Goal: Feedback & Contribution: Leave review/rating

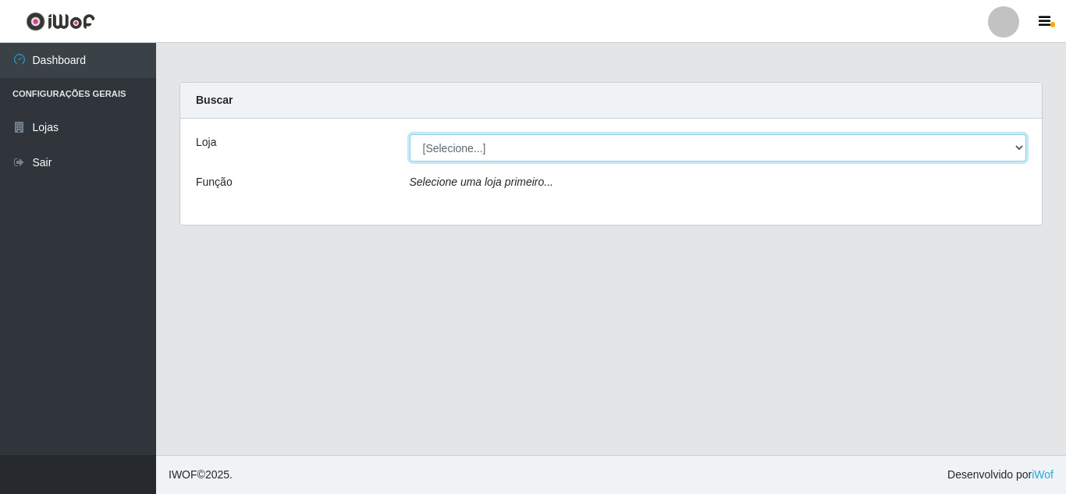
click at [888, 147] on select "[Selecione...] Rede Compras Supermercados - LOJA 5" at bounding box center [718, 147] width 617 height 27
click at [703, 143] on select "[Selecione...] Rede Compras Supermercados - LOJA 5" at bounding box center [718, 147] width 617 height 27
select select "397"
click at [410, 134] on select "[Selecione...] Rede Compras Supermercados - LOJA 5" at bounding box center [718, 147] width 617 height 27
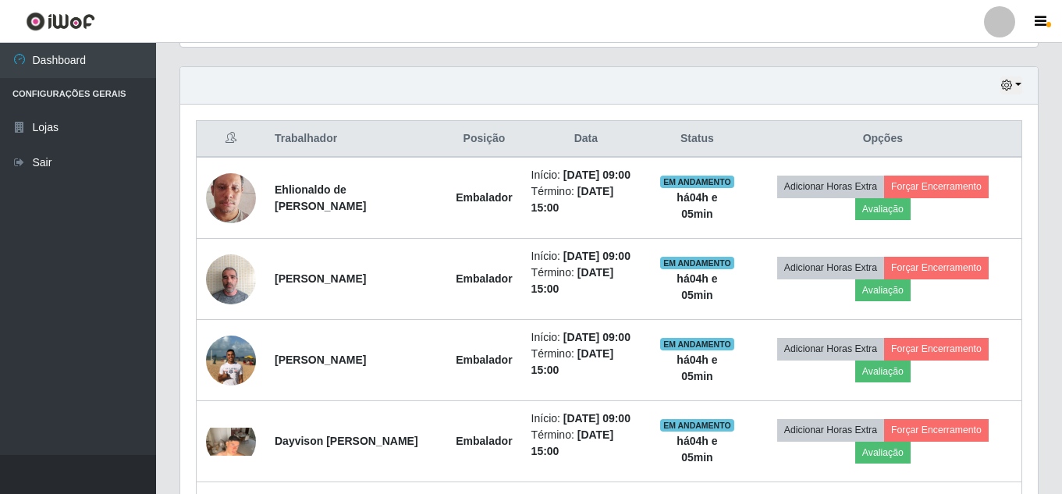
scroll to position [546, 0]
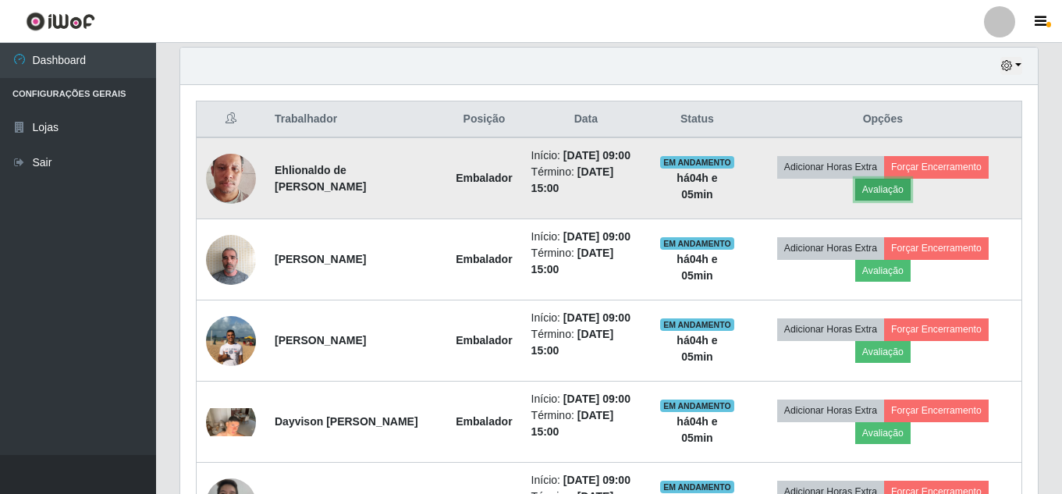
click at [903, 197] on button "Avaliação" at bounding box center [882, 190] width 55 height 22
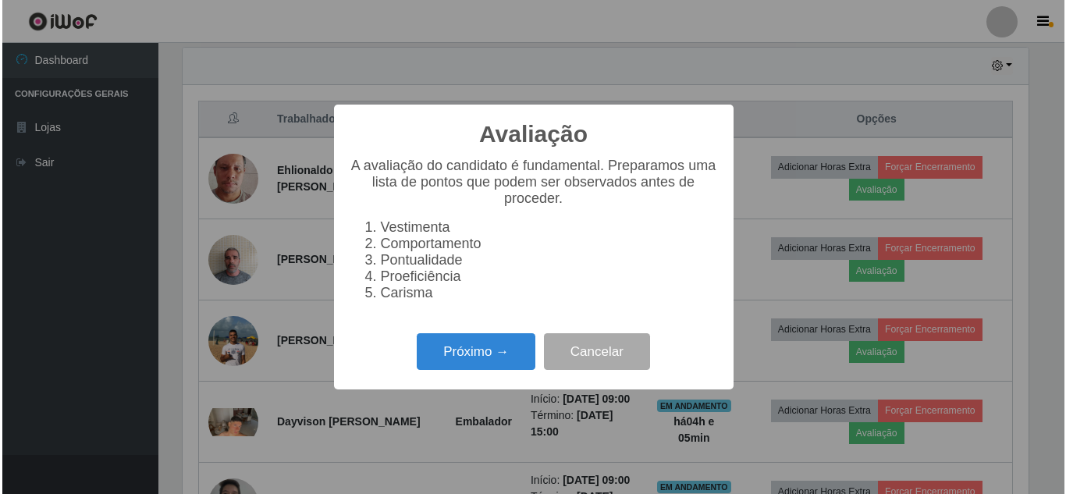
scroll to position [324, 850]
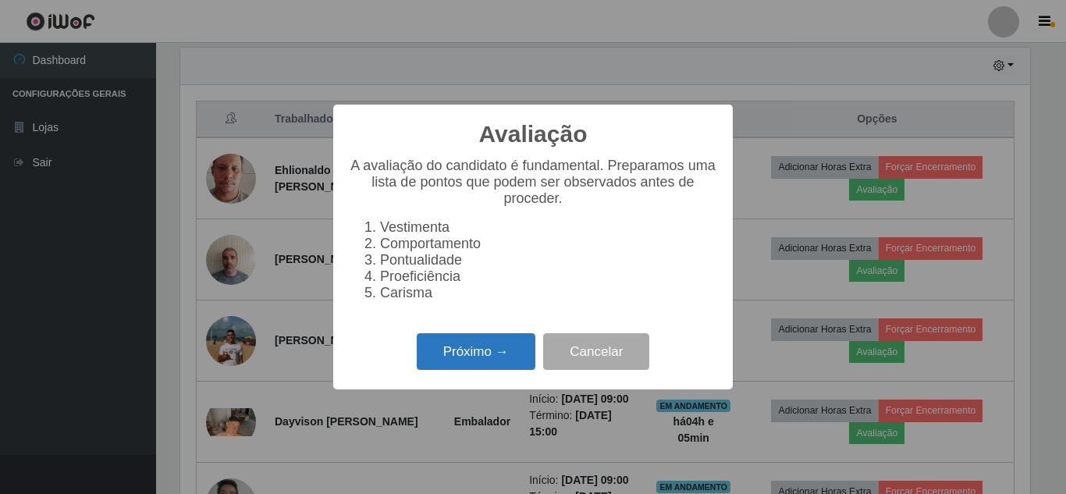
click at [470, 366] on button "Próximo →" at bounding box center [476, 351] width 119 height 37
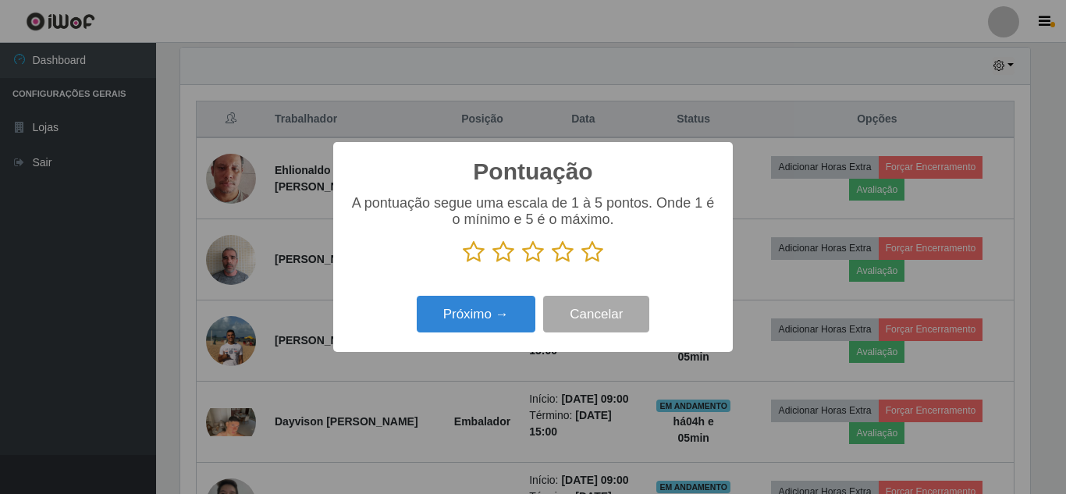
drag, startPoint x: 594, startPoint y: 254, endPoint x: 523, endPoint y: 286, distance: 78.2
click at [591, 254] on icon at bounding box center [592, 251] width 22 height 23
click at [581, 264] on input "radio" at bounding box center [581, 264] width 0 height 0
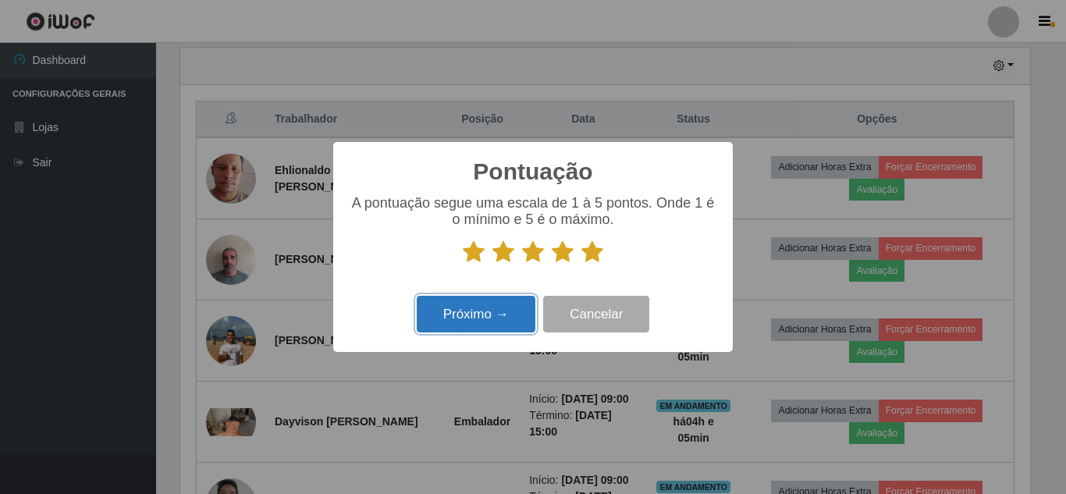
click at [496, 308] on button "Próximo →" at bounding box center [476, 314] width 119 height 37
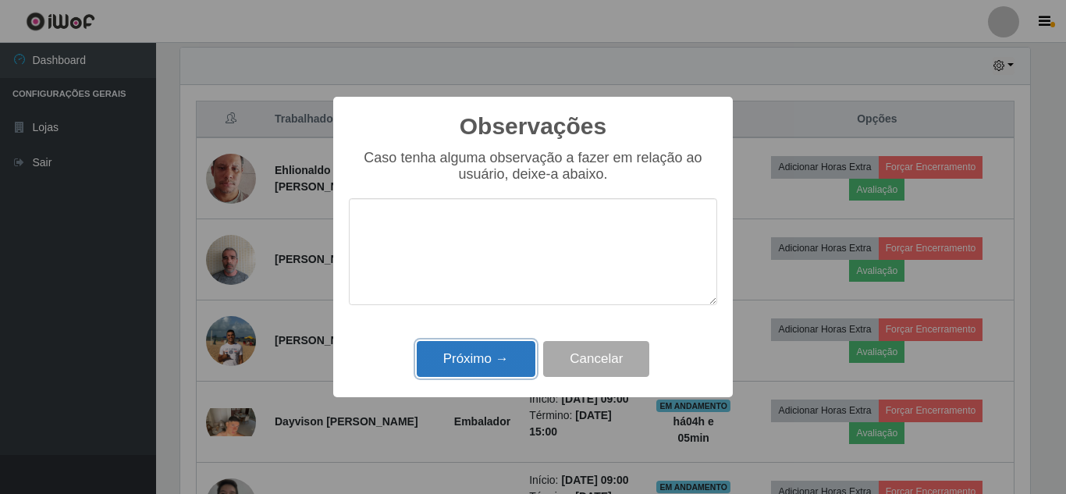
click at [476, 360] on button "Próximo →" at bounding box center [476, 359] width 119 height 37
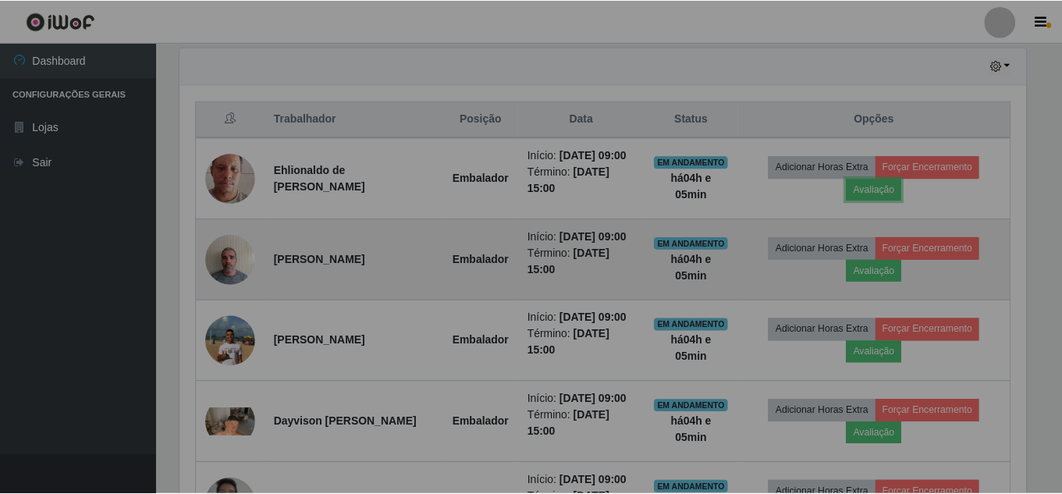
scroll to position [324, 857]
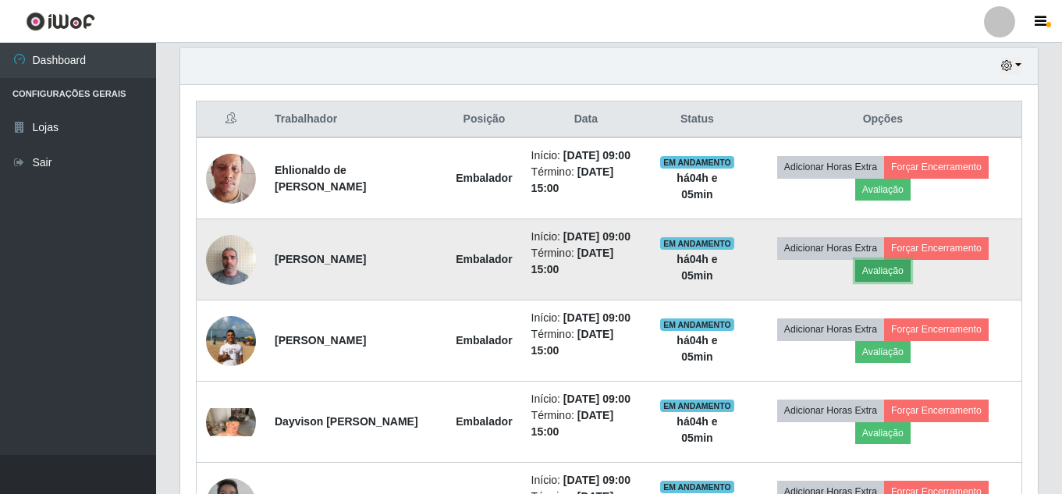
click at [882, 282] on button "Avaliação" at bounding box center [882, 271] width 55 height 22
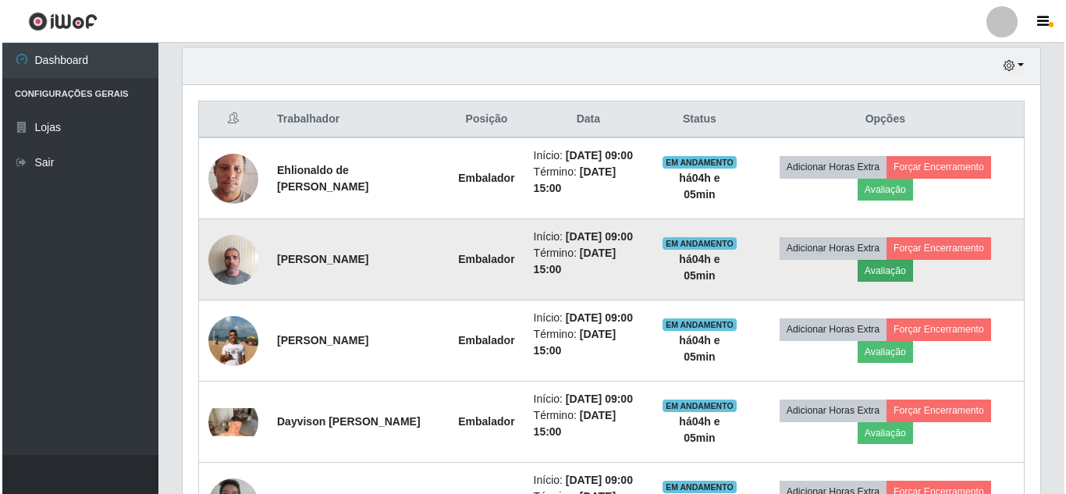
scroll to position [324, 850]
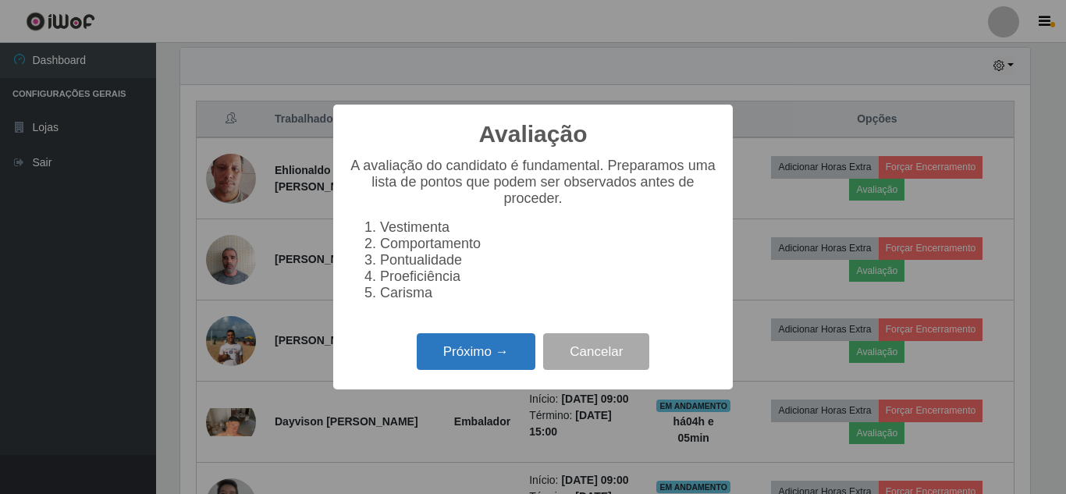
click at [481, 360] on button "Próximo →" at bounding box center [476, 351] width 119 height 37
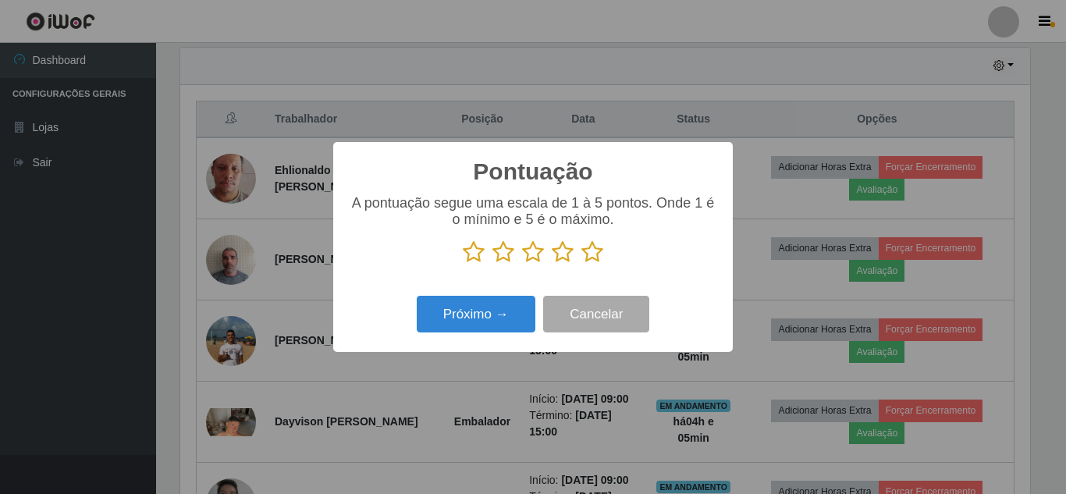
scroll to position [779873, 779347]
click at [595, 253] on icon at bounding box center [592, 251] width 22 height 23
click at [581, 264] on input "radio" at bounding box center [581, 264] width 0 height 0
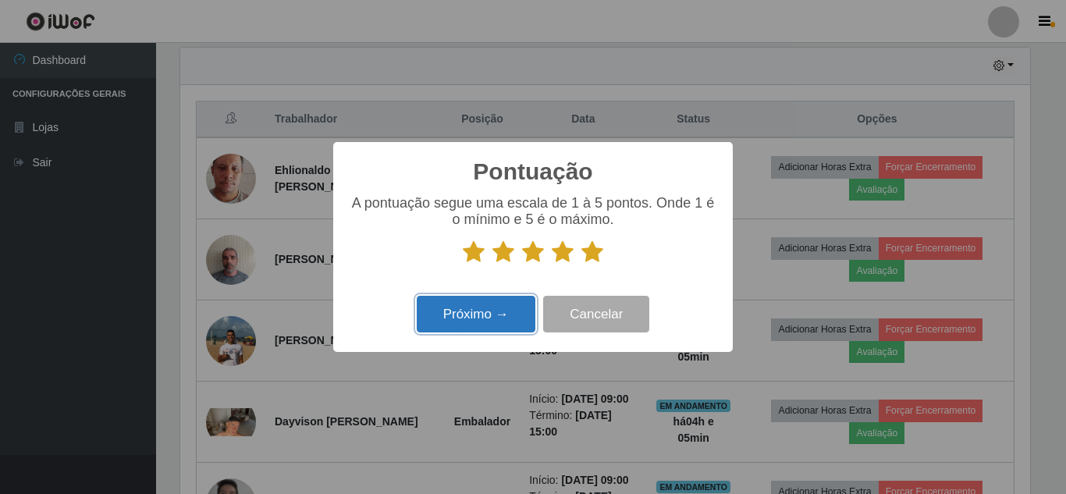
click at [481, 312] on button "Próximo →" at bounding box center [476, 314] width 119 height 37
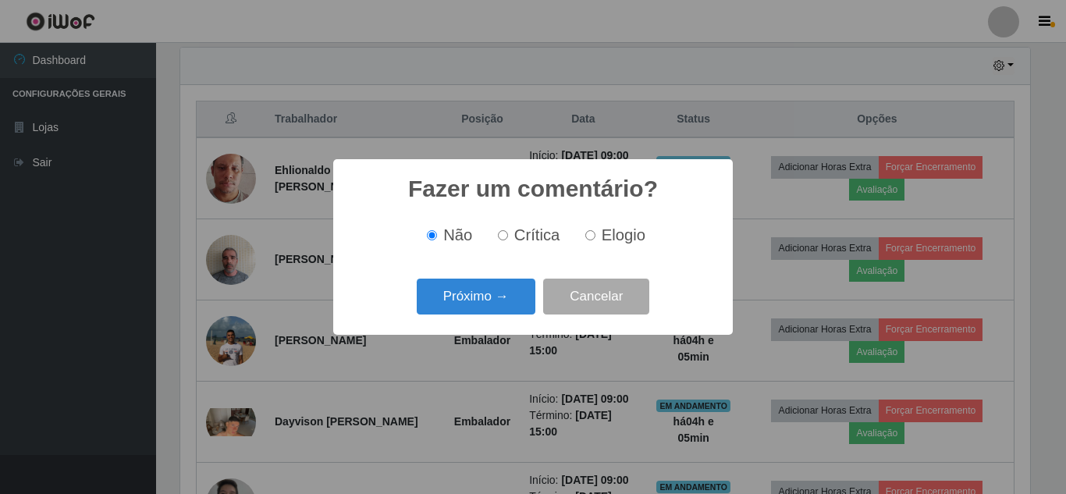
click at [481, 312] on button "Próximo →" at bounding box center [476, 297] width 119 height 37
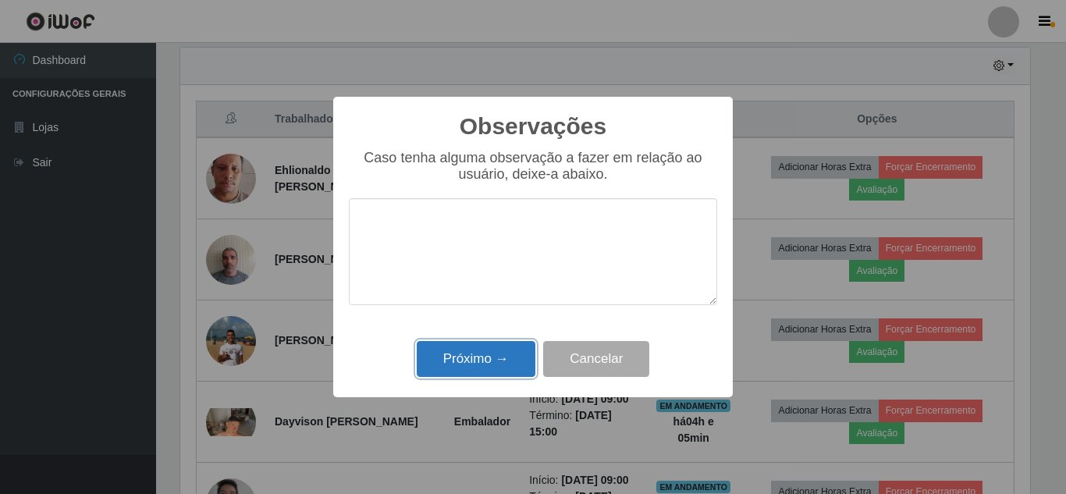
click at [473, 359] on button "Próximo →" at bounding box center [476, 359] width 119 height 37
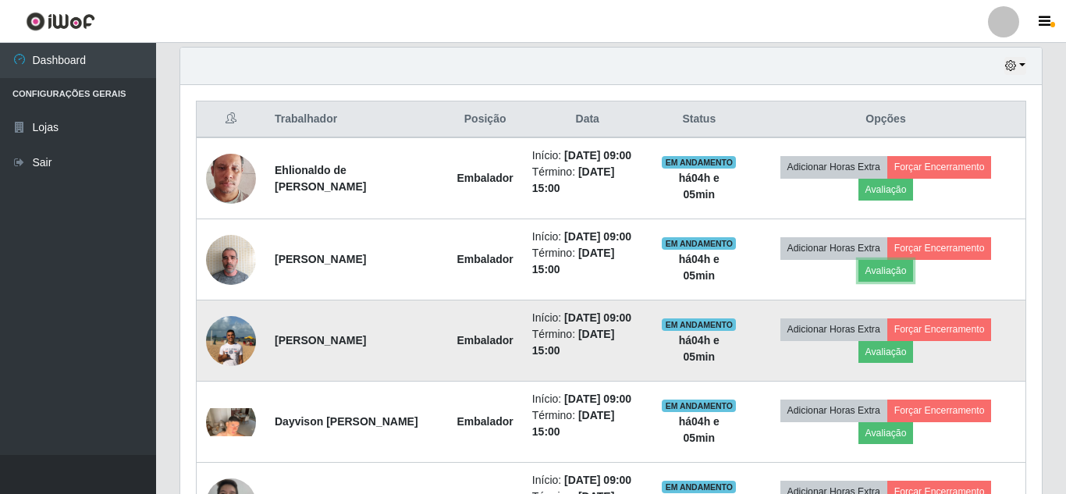
scroll to position [324, 857]
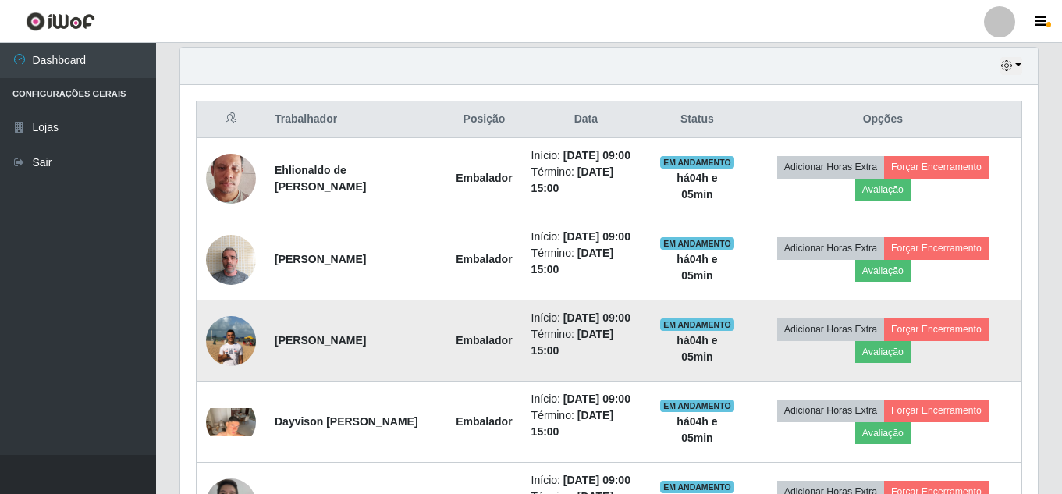
click at [259, 378] on td at bounding box center [231, 340] width 69 height 81
click at [244, 374] on img at bounding box center [231, 340] width 50 height 66
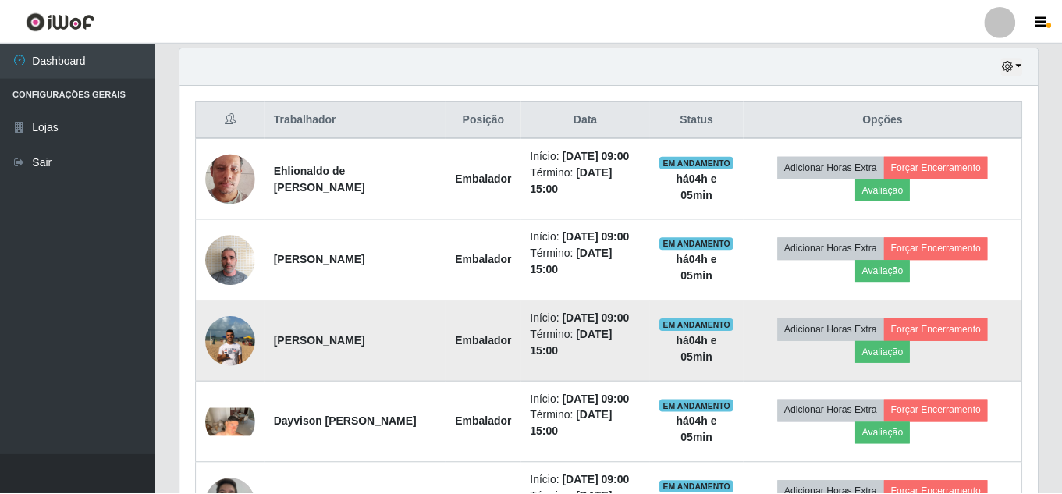
scroll to position [324, 850]
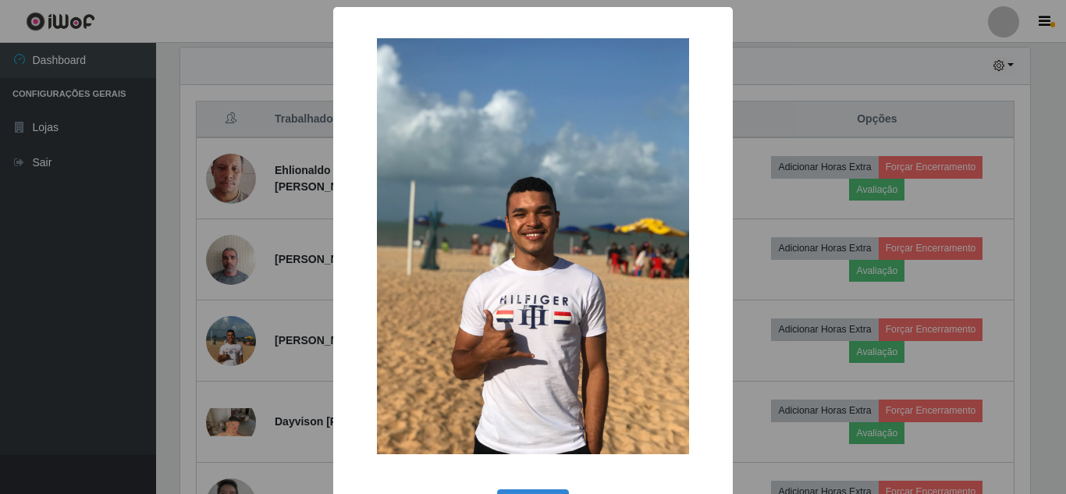
click at [241, 372] on div "× OK Cancel" at bounding box center [533, 247] width 1066 height 494
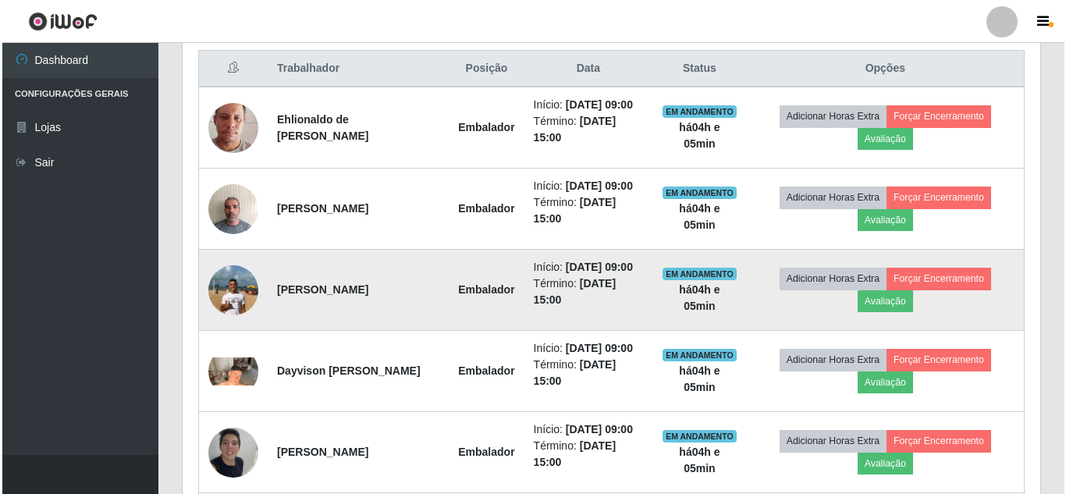
scroll to position [624, 0]
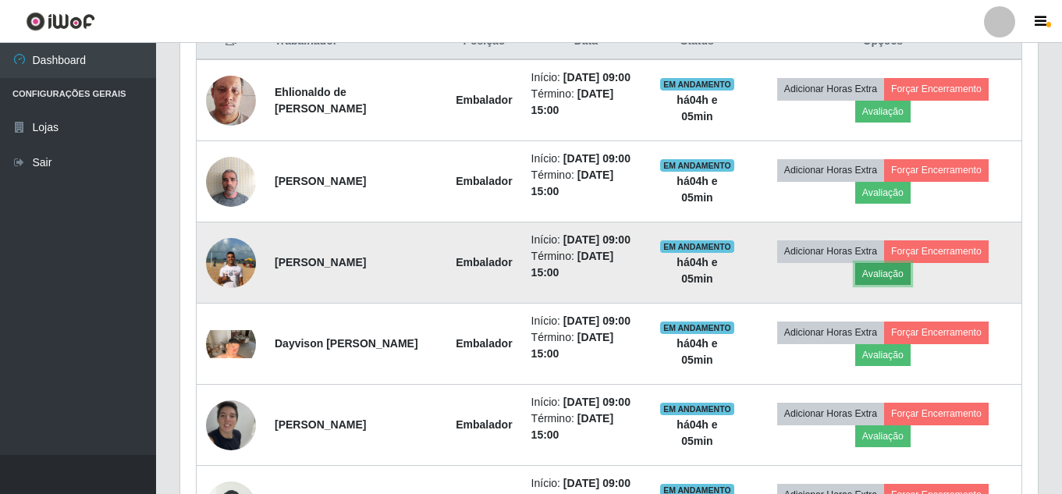
click at [884, 285] on button "Avaliação" at bounding box center [882, 274] width 55 height 22
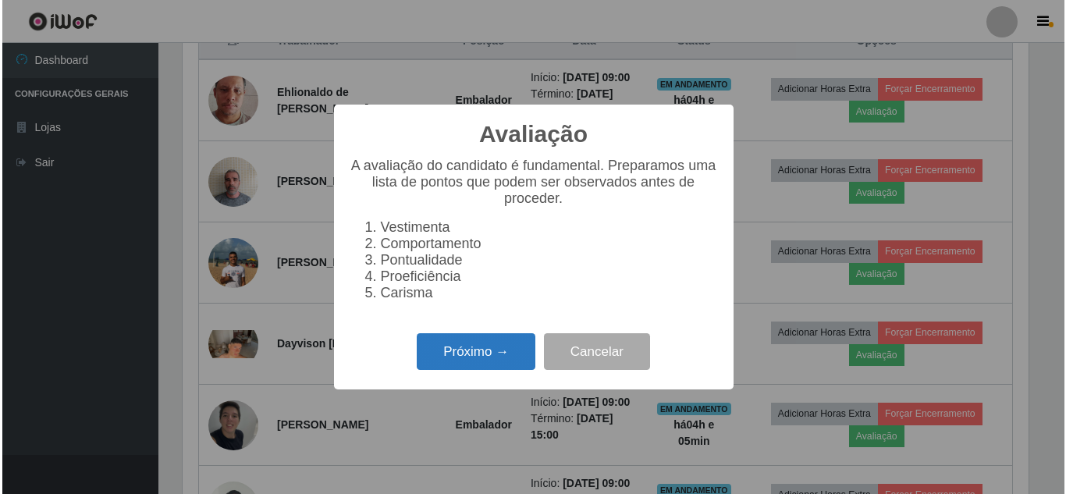
scroll to position [324, 850]
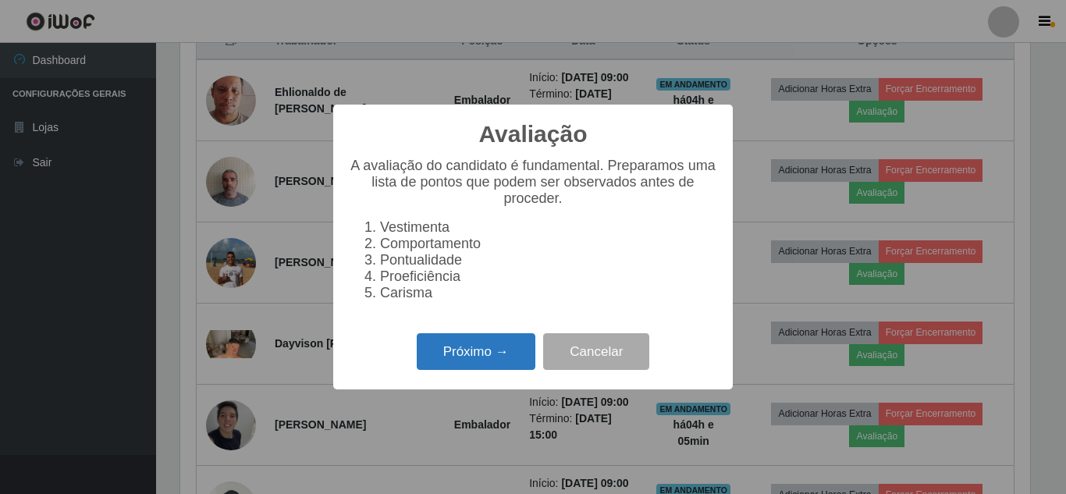
click at [438, 369] on button "Próximo →" at bounding box center [476, 351] width 119 height 37
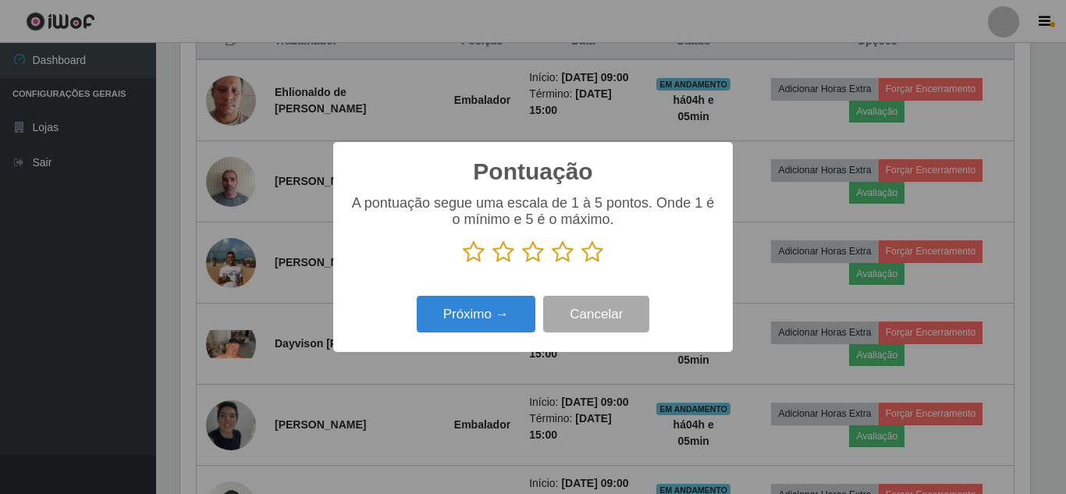
click at [591, 260] on icon at bounding box center [592, 251] width 22 height 23
click at [581, 264] on input "radio" at bounding box center [581, 264] width 0 height 0
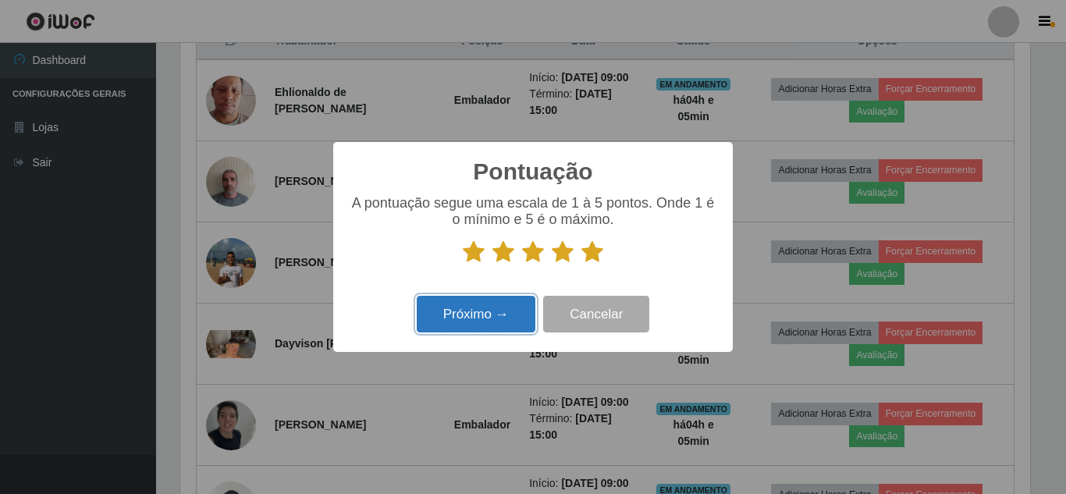
click at [460, 303] on button "Próximo →" at bounding box center [476, 314] width 119 height 37
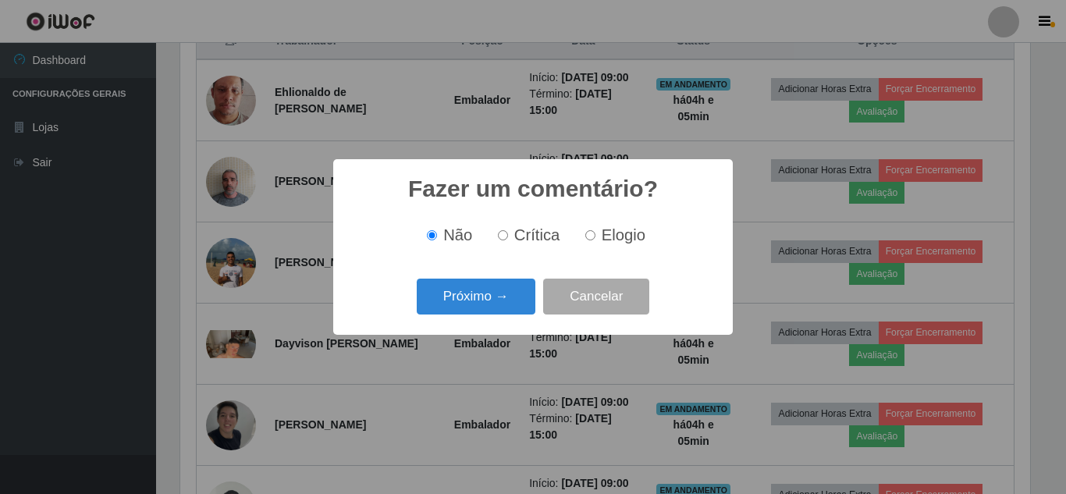
click at [460, 303] on button "Próximo →" at bounding box center [476, 297] width 119 height 37
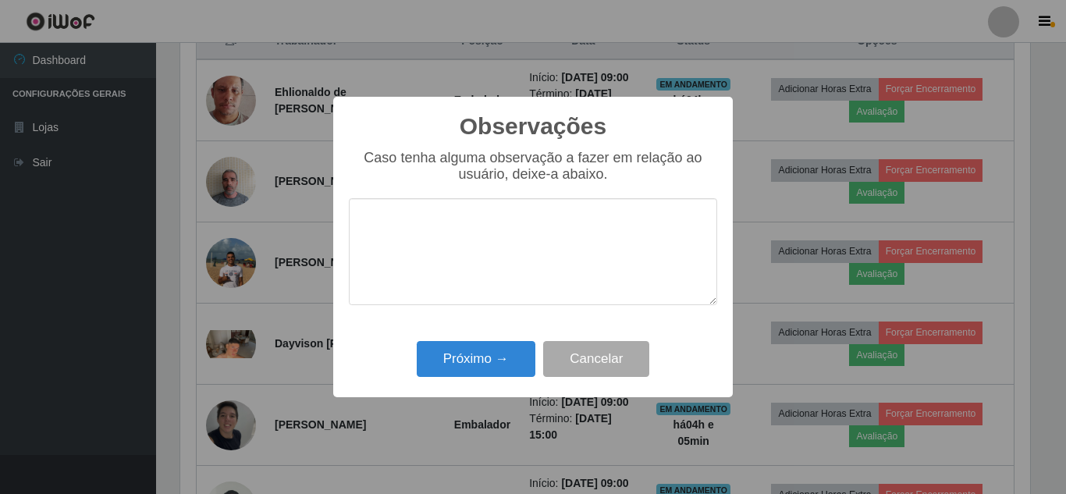
click at [469, 341] on div "Próximo → Cancelar" at bounding box center [533, 358] width 368 height 44
click at [469, 342] on div "Próximo → Cancelar" at bounding box center [533, 358] width 368 height 44
click at [501, 365] on button "Próximo →" at bounding box center [476, 359] width 119 height 37
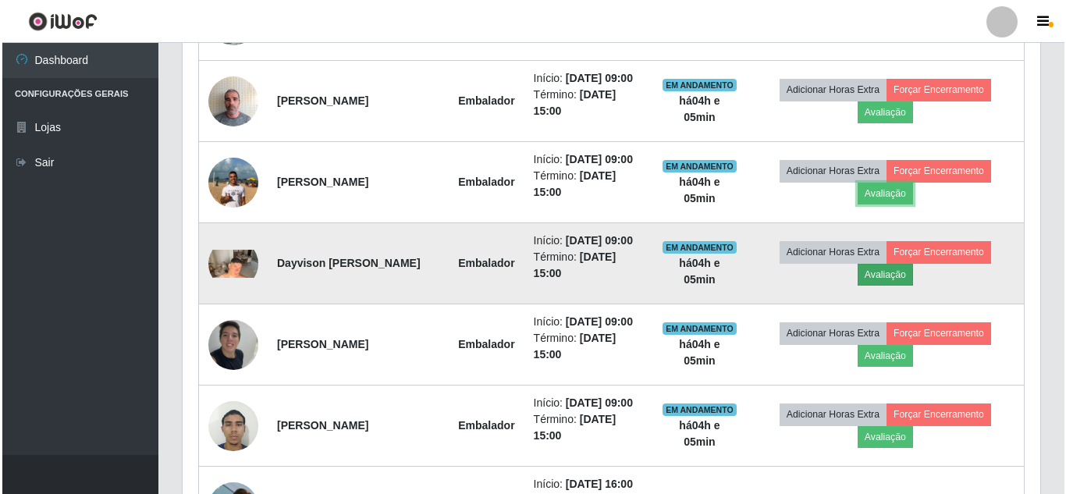
scroll to position [780, 0]
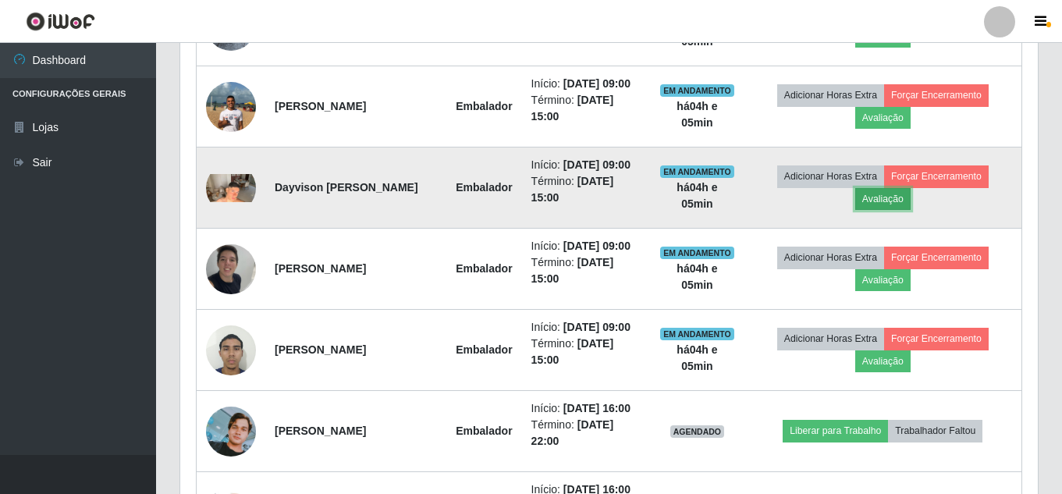
click at [901, 210] on button "Avaliação" at bounding box center [882, 199] width 55 height 22
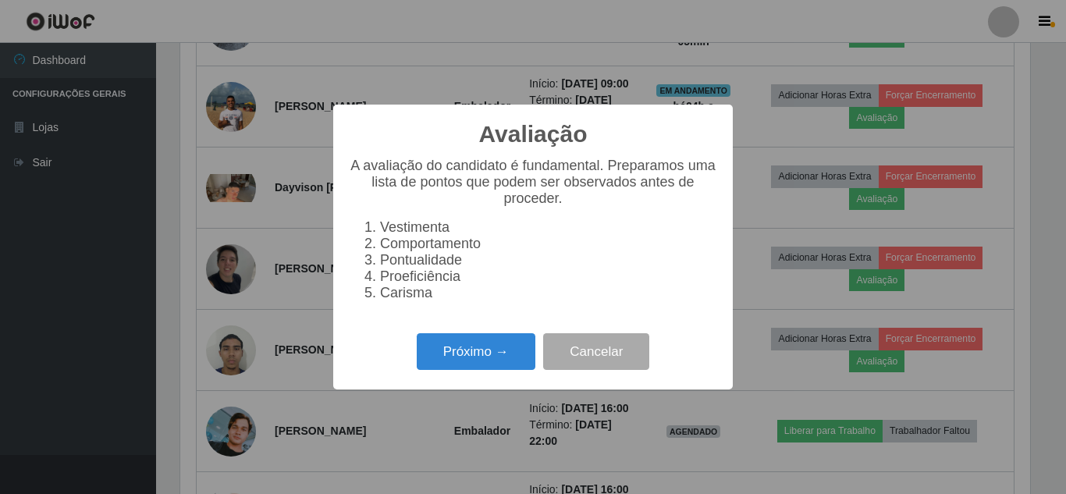
scroll to position [324, 850]
click at [442, 357] on button "Próximo →" at bounding box center [476, 351] width 119 height 37
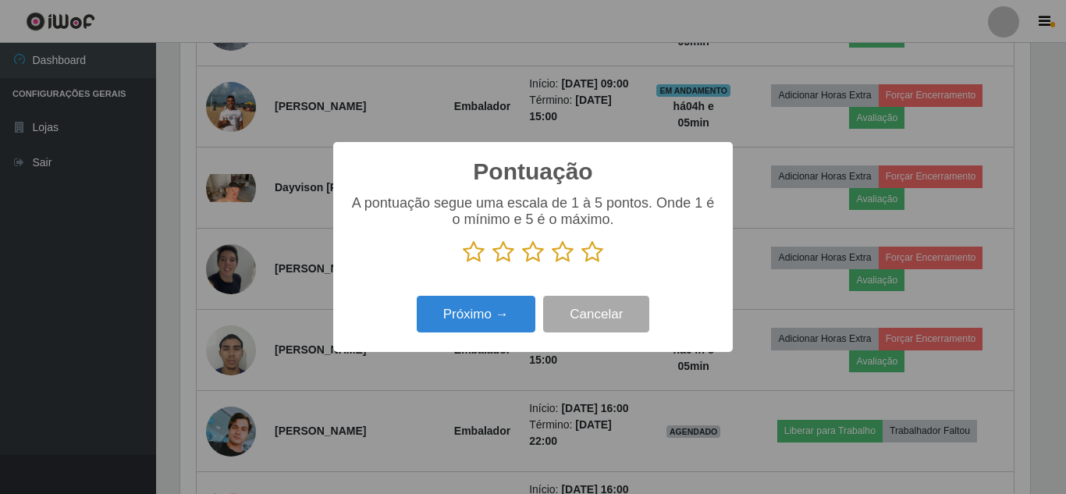
scroll to position [779873, 779347]
drag, startPoint x: 595, startPoint y: 254, endPoint x: 522, endPoint y: 280, distance: 77.7
click at [593, 254] on icon at bounding box center [592, 251] width 22 height 23
click at [581, 264] on input "radio" at bounding box center [581, 264] width 0 height 0
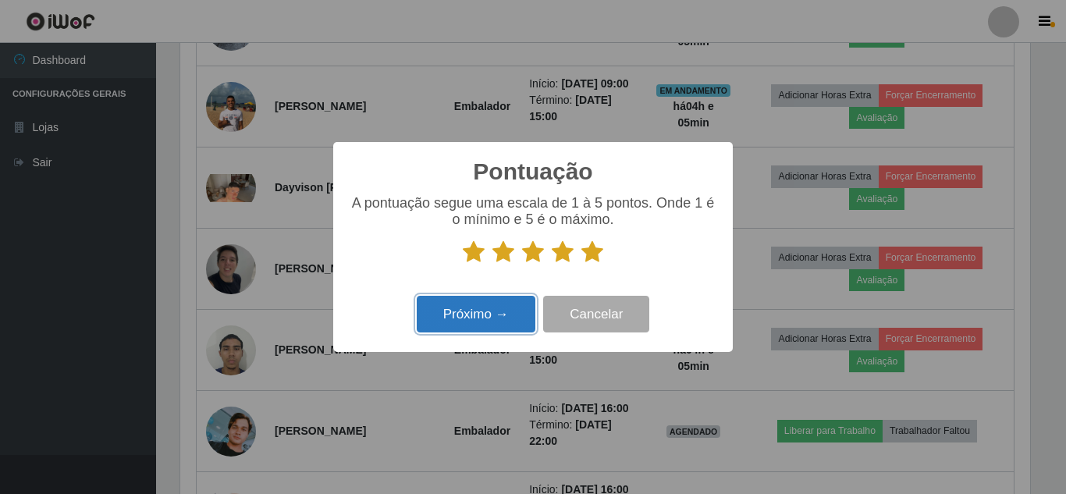
click at [483, 312] on button "Próximo →" at bounding box center [476, 314] width 119 height 37
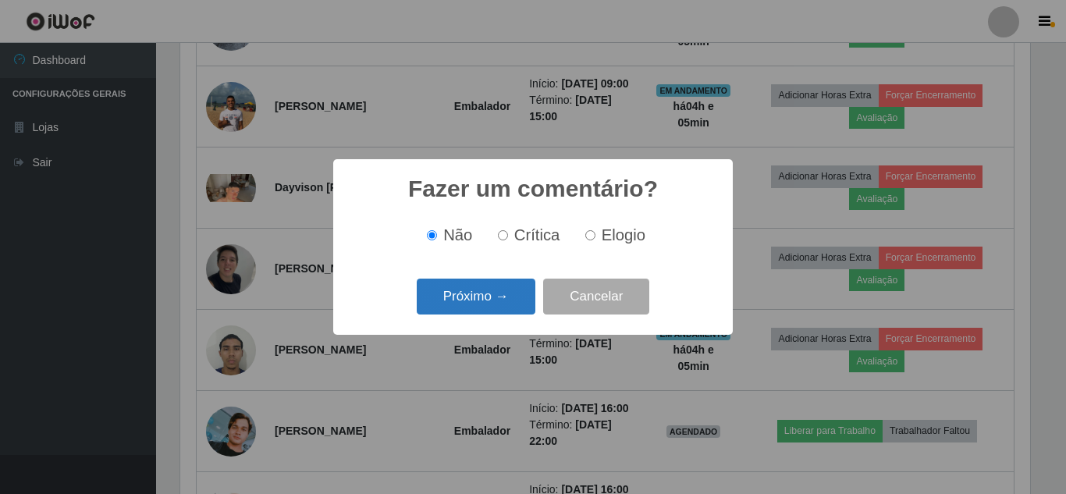
click at [482, 300] on button "Próximo →" at bounding box center [476, 297] width 119 height 37
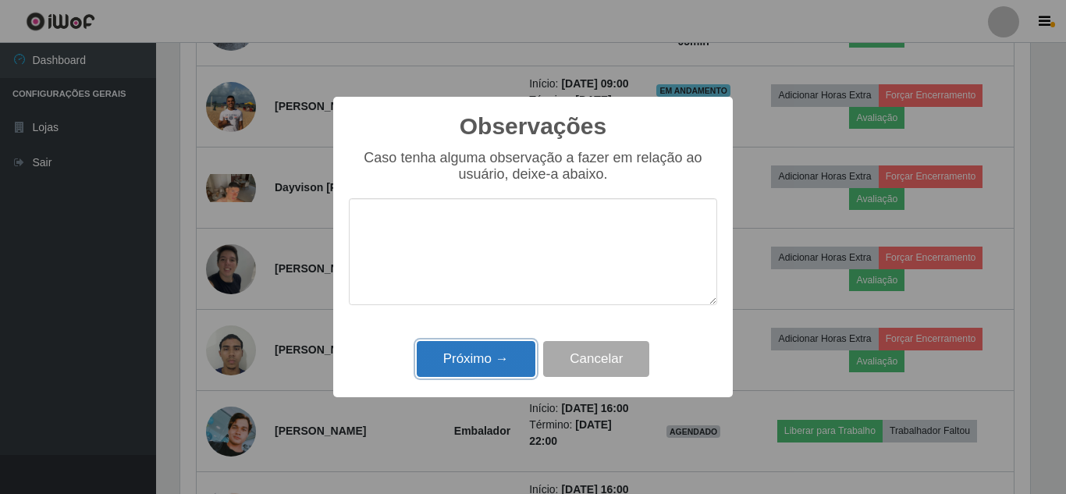
click at [473, 347] on button "Próximo →" at bounding box center [476, 359] width 119 height 37
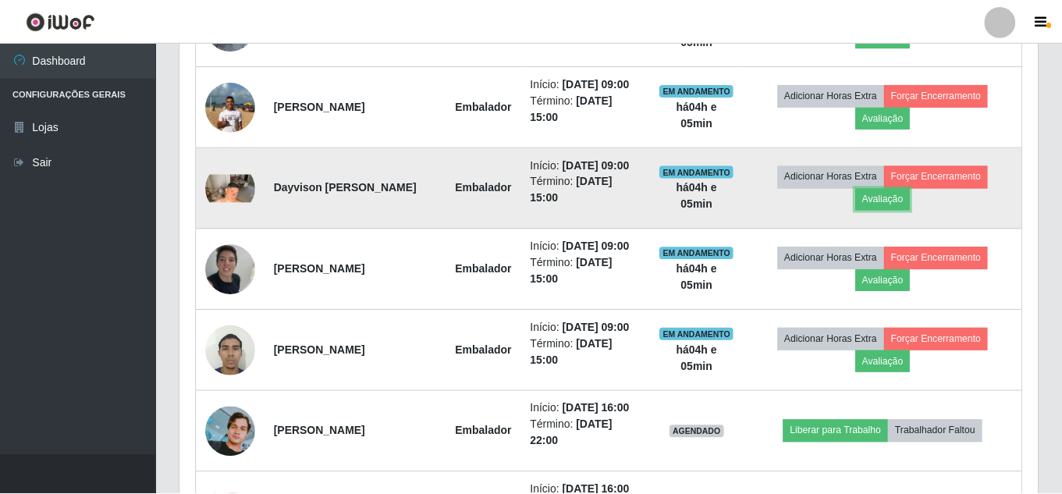
scroll to position [0, 0]
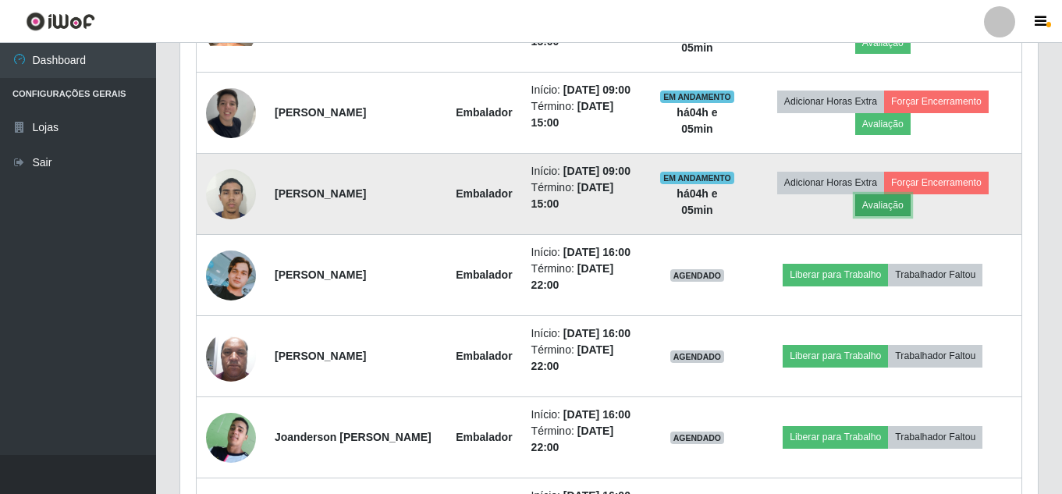
click at [896, 216] on button "Avaliação" at bounding box center [882, 205] width 55 height 22
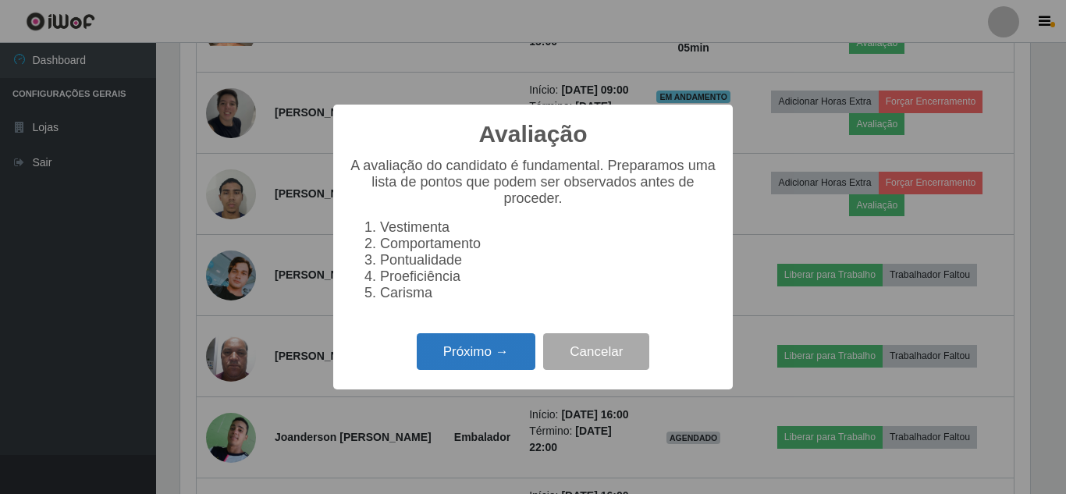
click at [465, 360] on button "Próximo →" at bounding box center [476, 351] width 119 height 37
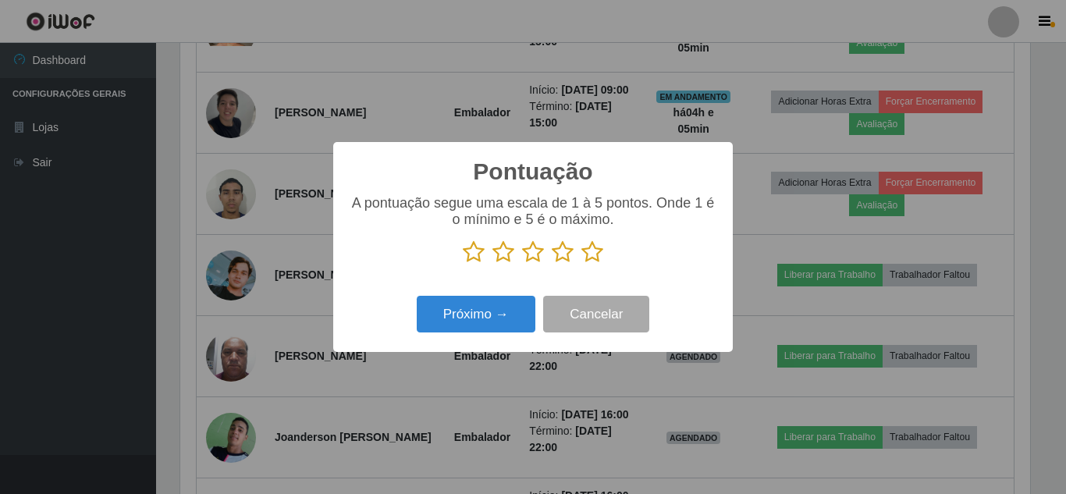
click at [599, 246] on icon at bounding box center [592, 251] width 22 height 23
click at [581, 264] on input "radio" at bounding box center [581, 264] width 0 height 0
click at [587, 255] on icon at bounding box center [592, 251] width 22 height 23
click at [581, 264] on input "radio" at bounding box center [581, 264] width 0 height 0
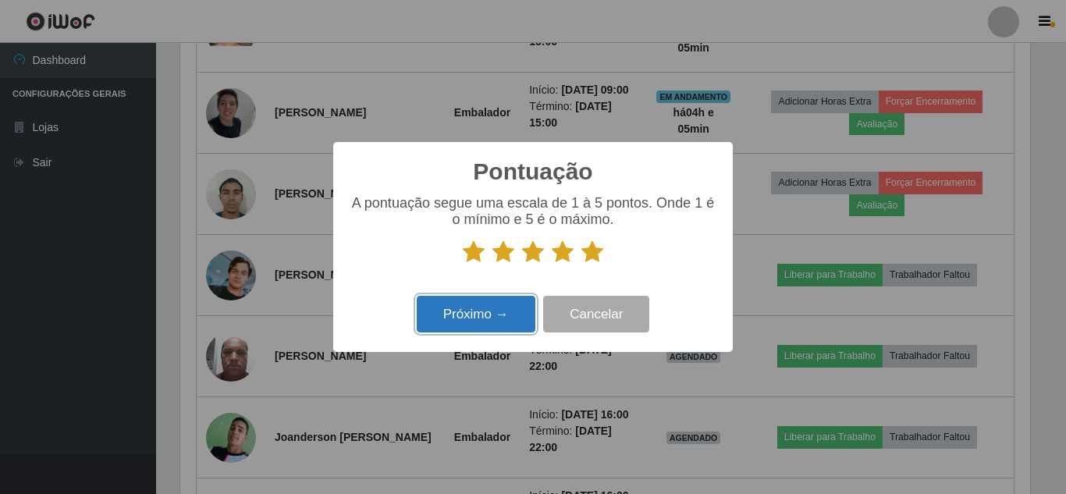
click at [503, 308] on button "Próximo →" at bounding box center [476, 314] width 119 height 37
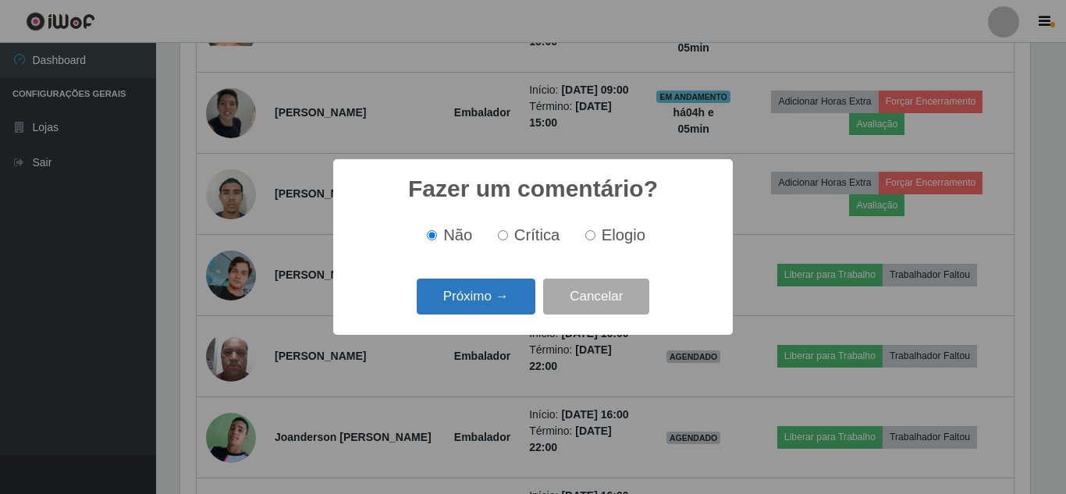
click at [502, 306] on button "Próximo →" at bounding box center [476, 297] width 119 height 37
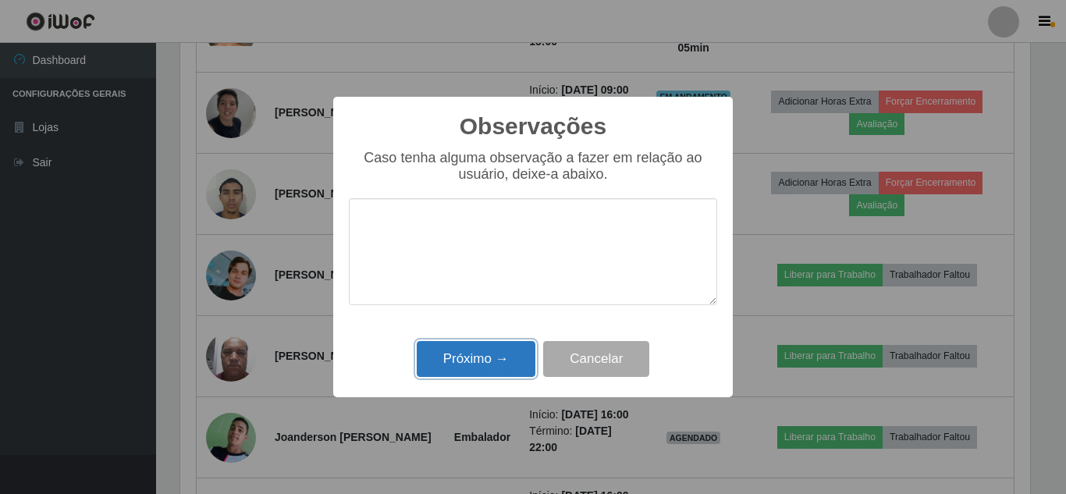
click at [495, 357] on button "Próximo →" at bounding box center [476, 359] width 119 height 37
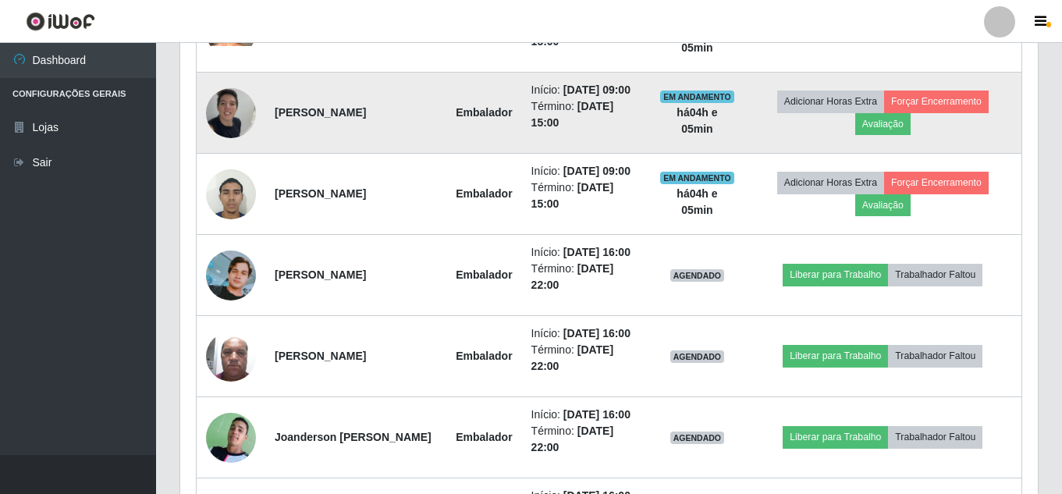
click at [868, 154] on td "Adicionar Horas Extra Forçar Encerramento Avaliação" at bounding box center [883, 113] width 278 height 81
click at [877, 135] on button "Avaliação" at bounding box center [882, 124] width 55 height 22
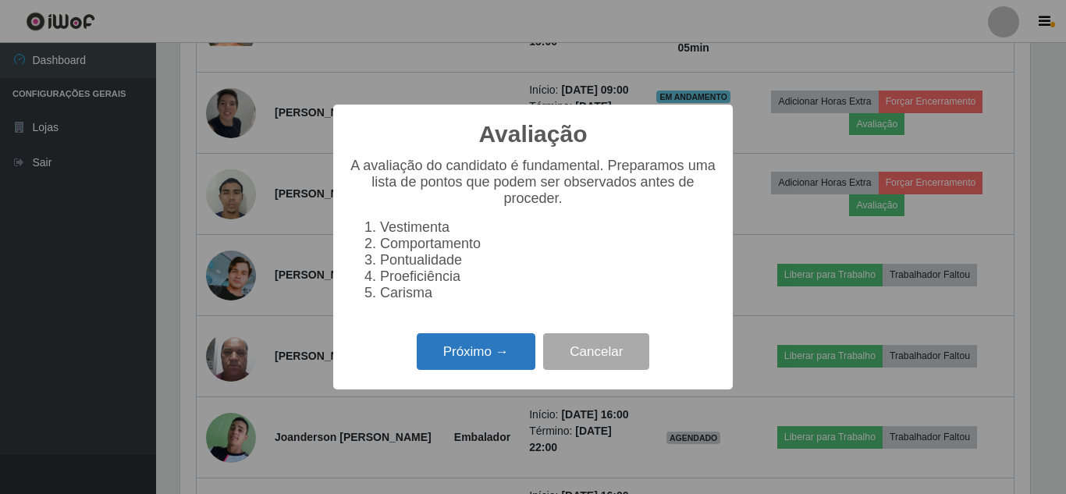
click at [488, 343] on button "Próximo →" at bounding box center [476, 351] width 119 height 37
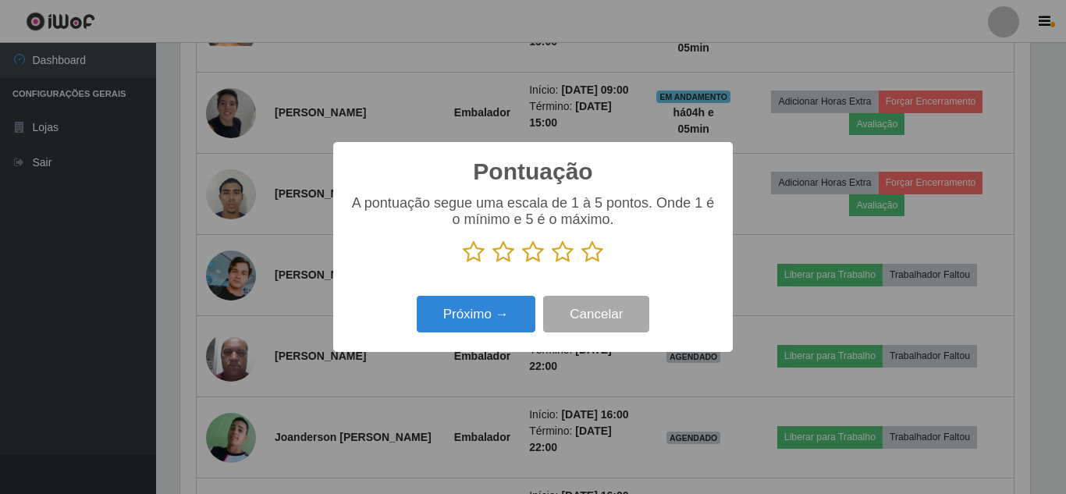
click at [587, 252] on icon at bounding box center [592, 251] width 22 height 23
click at [581, 264] on input "radio" at bounding box center [581, 264] width 0 height 0
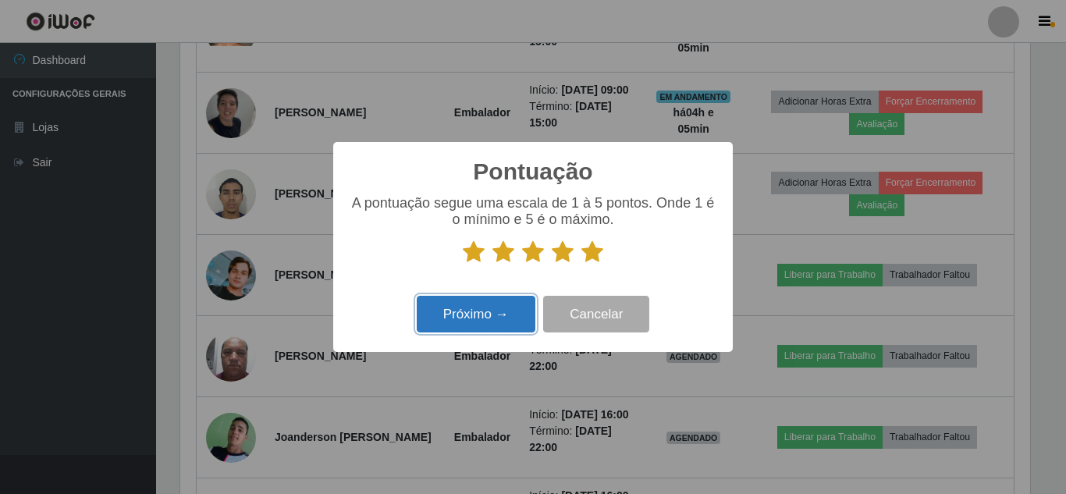
click at [494, 306] on button "Próximo →" at bounding box center [476, 314] width 119 height 37
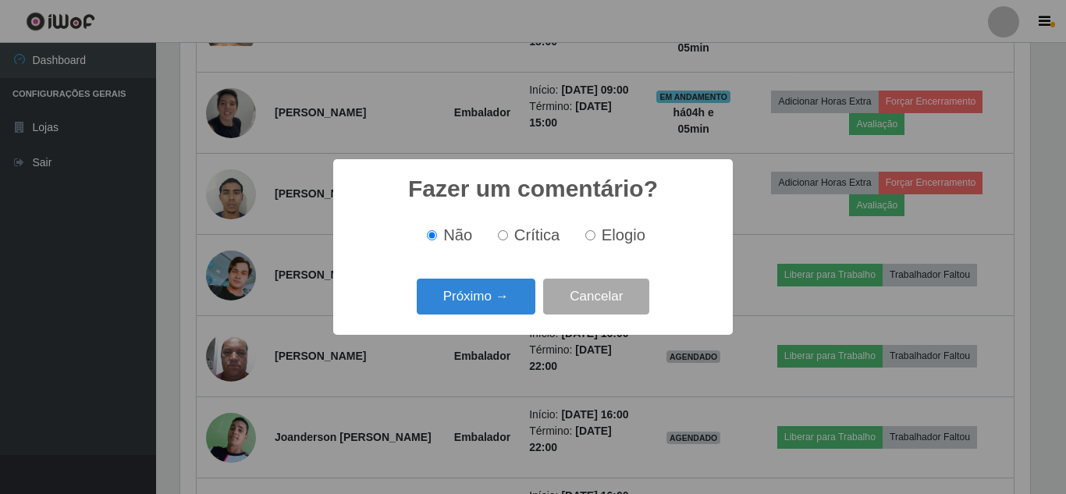
click at [494, 306] on button "Próximo →" at bounding box center [476, 297] width 119 height 37
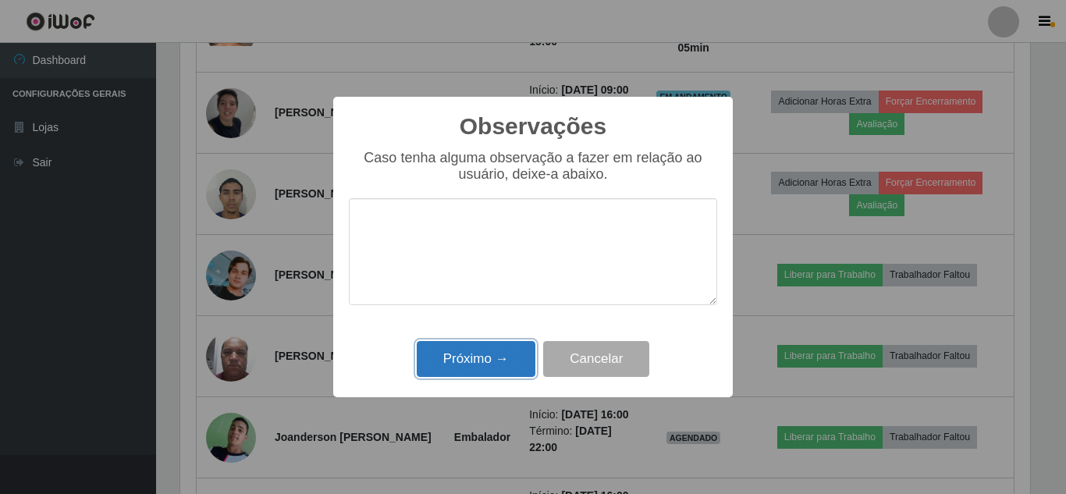
click at [492, 361] on button "Próximo →" at bounding box center [476, 359] width 119 height 37
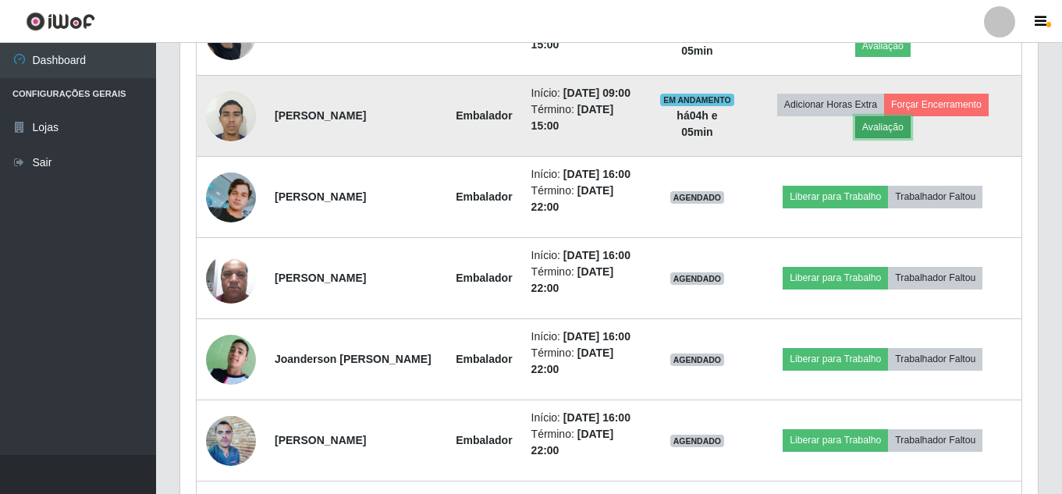
click at [893, 138] on button "Avaliação" at bounding box center [882, 127] width 55 height 22
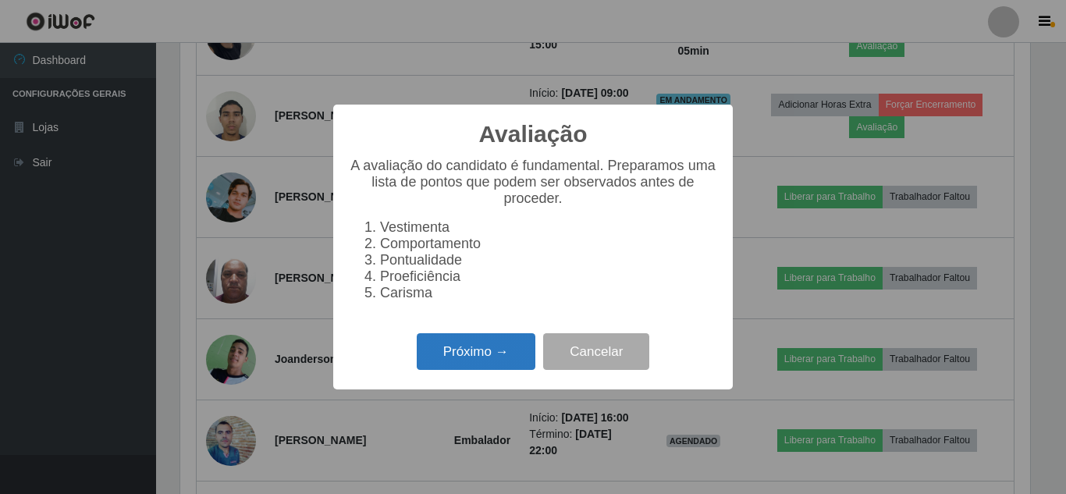
click at [472, 364] on button "Próximo →" at bounding box center [476, 351] width 119 height 37
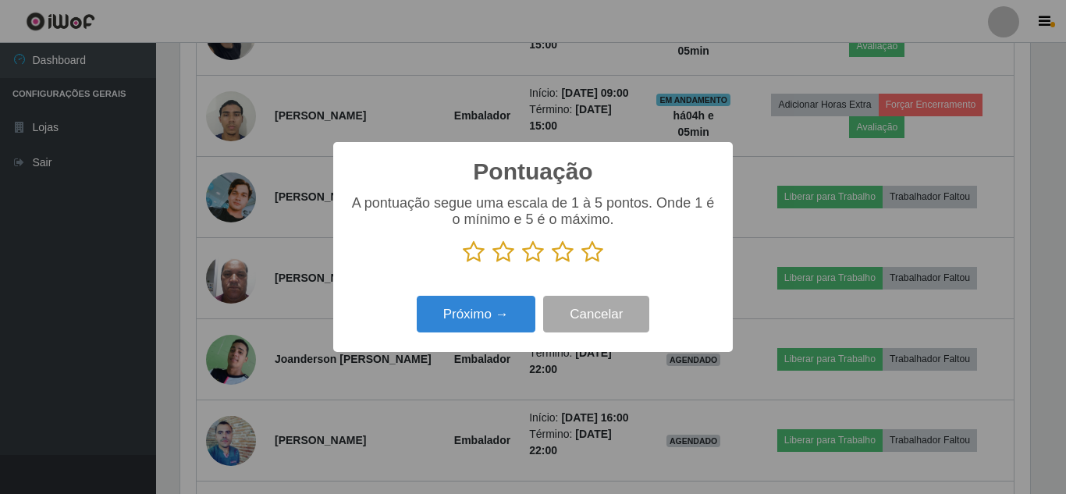
click at [590, 255] on icon at bounding box center [592, 251] width 22 height 23
click at [581, 264] on input "radio" at bounding box center [581, 264] width 0 height 0
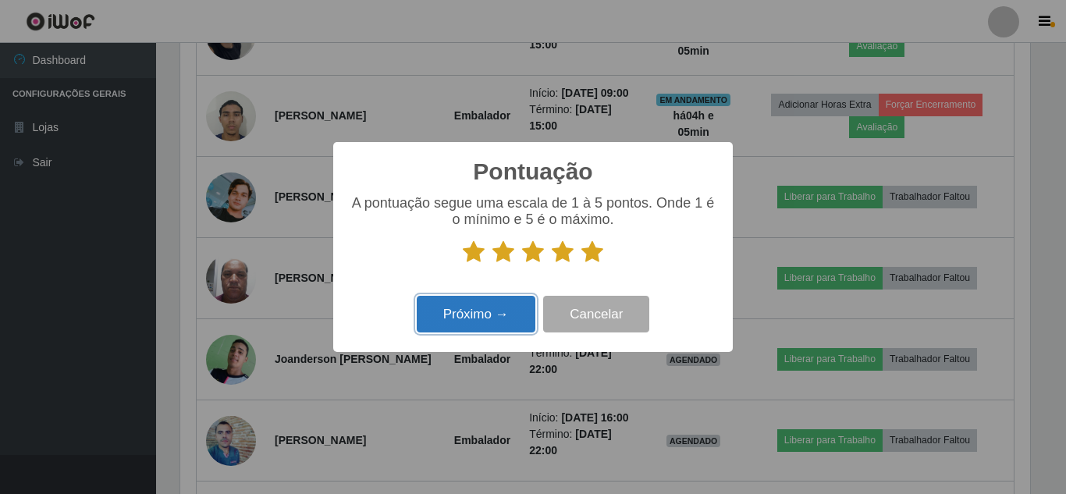
click at [481, 307] on button "Próximo →" at bounding box center [476, 314] width 119 height 37
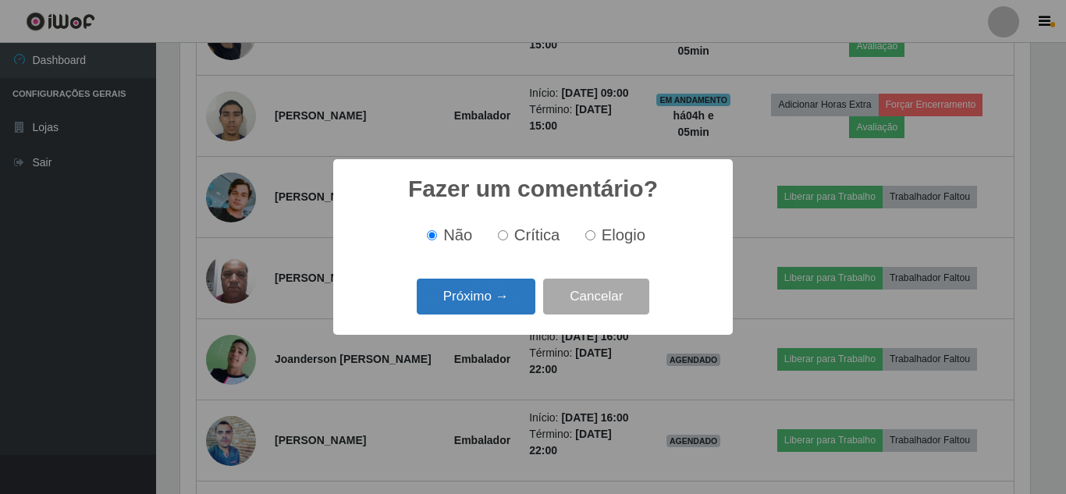
click at [486, 307] on button "Próximo →" at bounding box center [476, 297] width 119 height 37
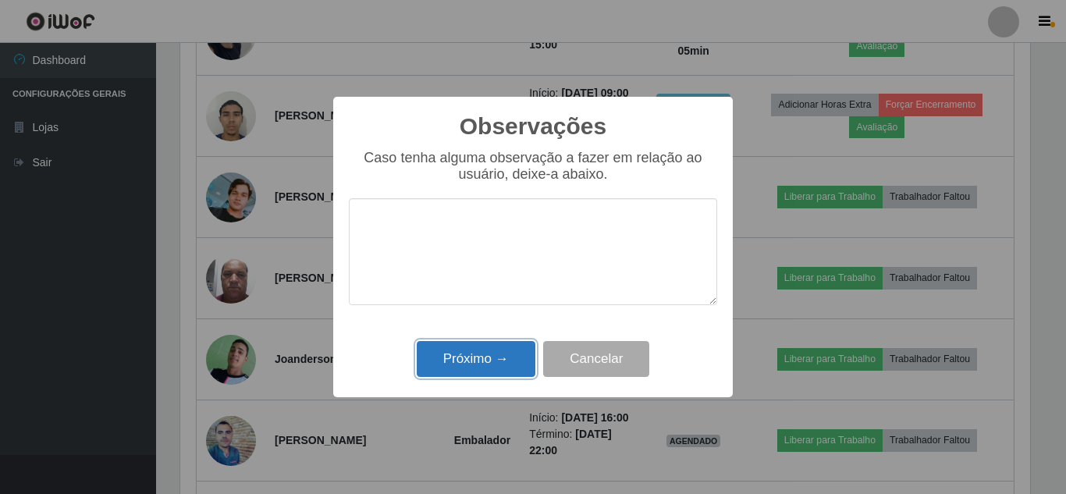
click at [492, 368] on button "Próximo →" at bounding box center [476, 359] width 119 height 37
